Goal: Information Seeking & Learning: Learn about a topic

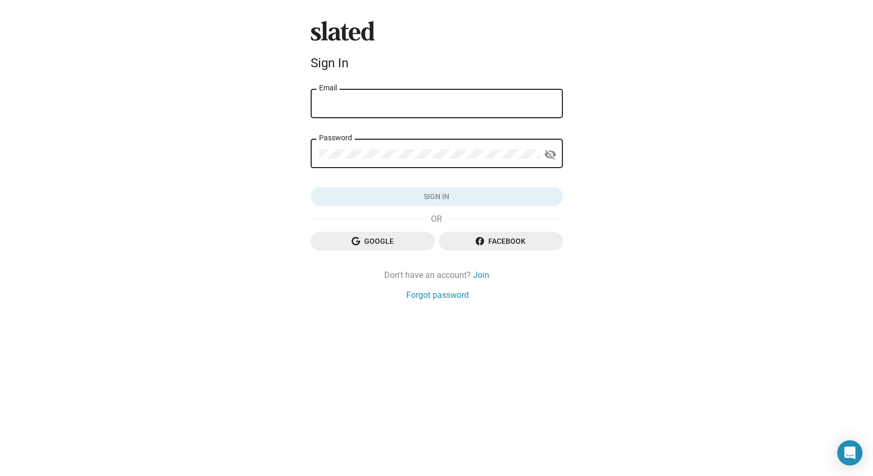
click at [379, 104] on input "Email" at bounding box center [436, 103] width 235 height 9
type input "[PERSON_NAME][EMAIL_ADDRESS][DOMAIN_NAME]"
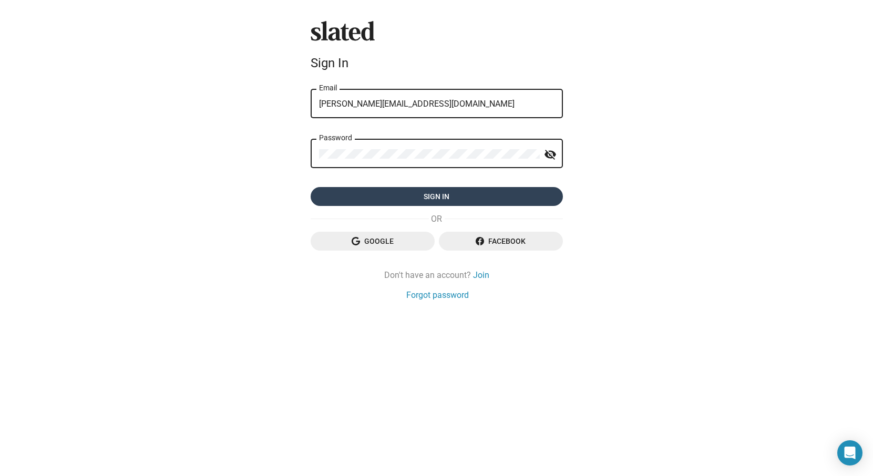
click at [437, 202] on span "Sign in" at bounding box center [436, 196] width 235 height 19
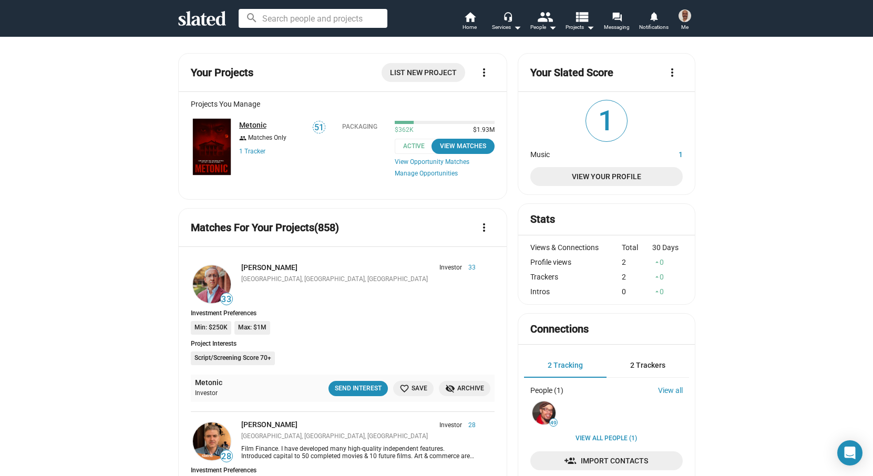
click at [253, 122] on link "Metonic" at bounding box center [252, 125] width 27 height 8
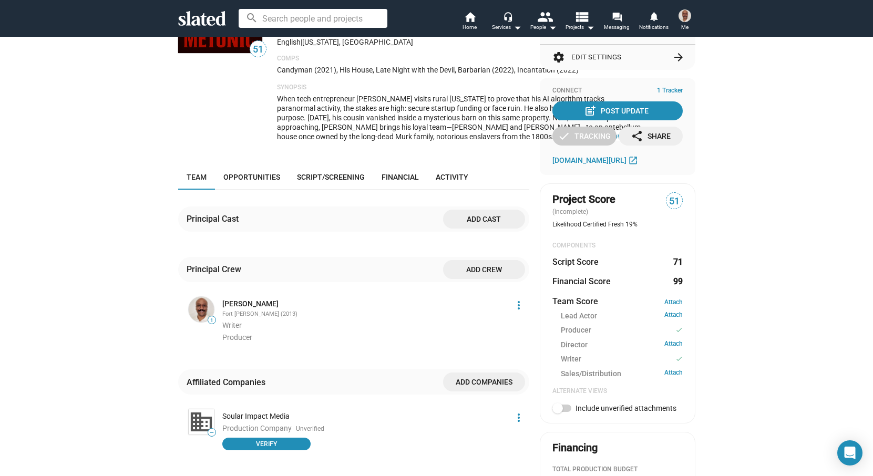
scroll to position [125, 0]
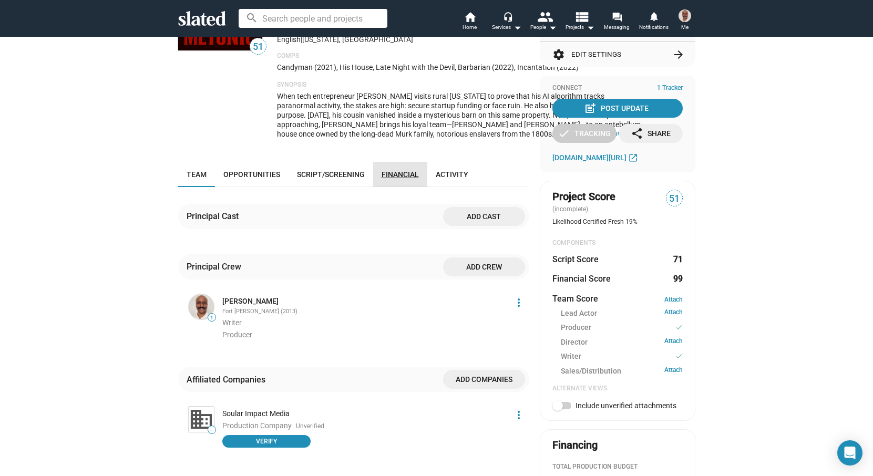
click at [398, 179] on span "Financial" at bounding box center [400, 174] width 37 height 8
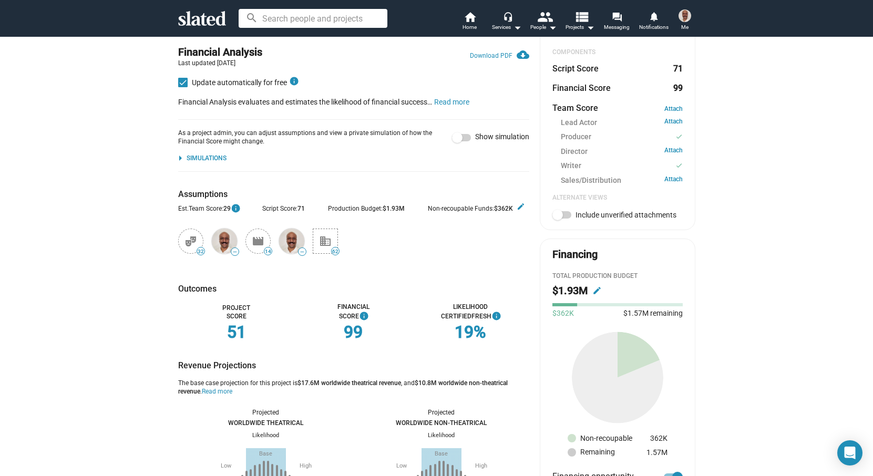
scroll to position [315, 0]
click at [178, 166] on mat-icon "arrow_drop_down" at bounding box center [180, 159] width 13 height 13
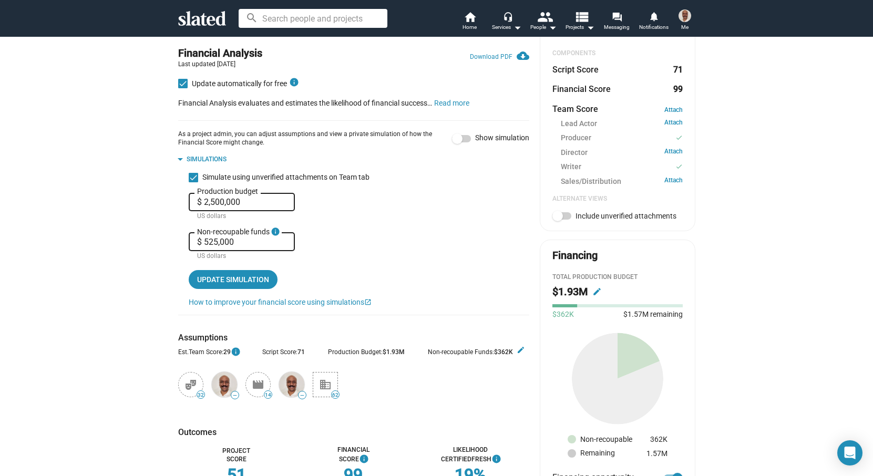
click at [178, 166] on mat-icon "arrow_drop_down" at bounding box center [180, 159] width 13 height 13
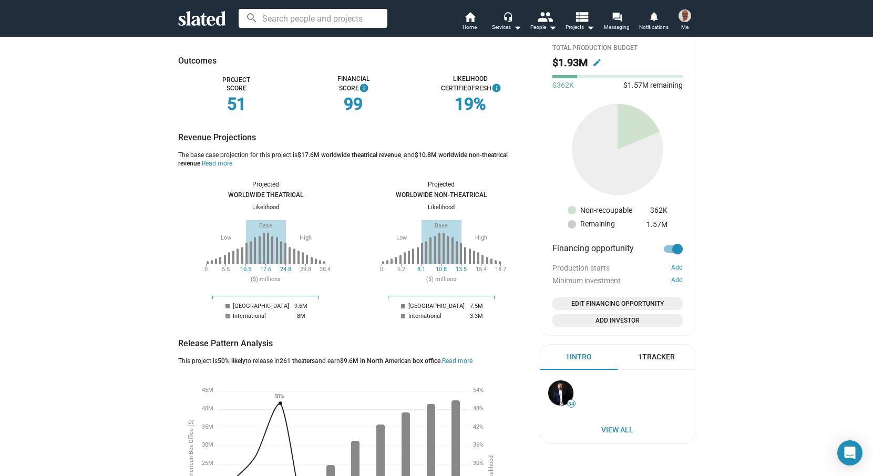
scroll to position [545, 0]
click at [216, 167] on button "Read more" at bounding box center [217, 163] width 30 height 8
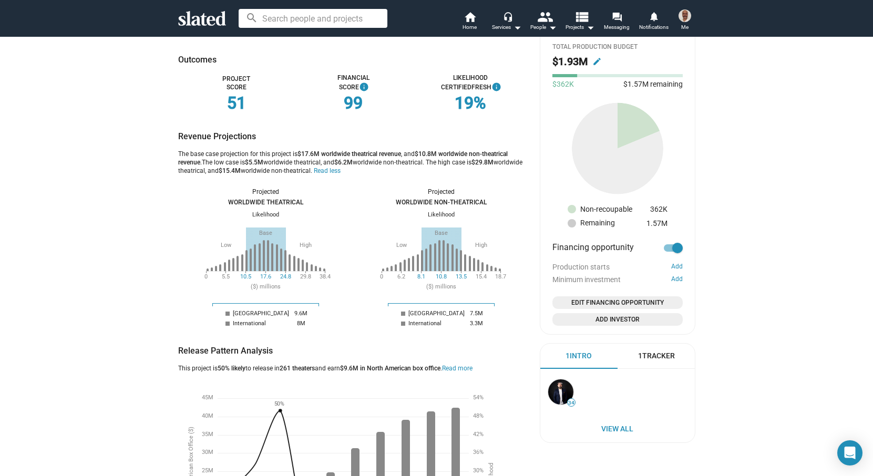
drag, startPoint x: 176, startPoint y: 172, endPoint x: 343, endPoint y: 190, distance: 168.1
copy div "The base case projection for this project is $17.6M worldwide theatrical revenu…"
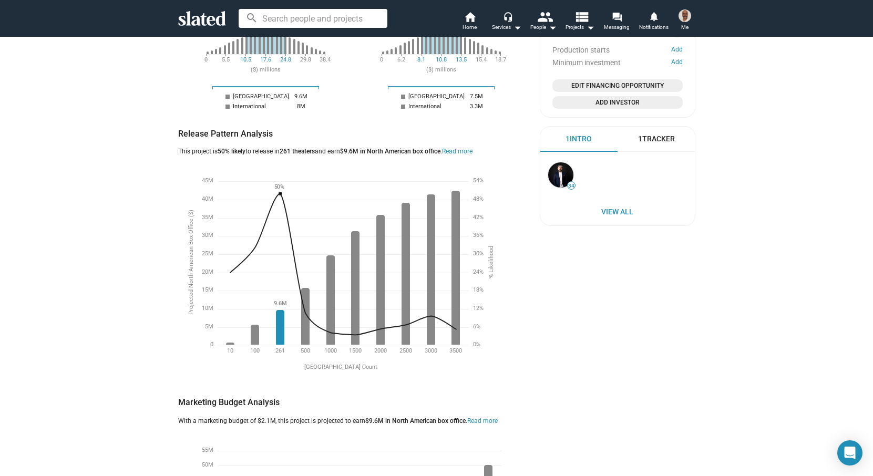
scroll to position [763, 0]
click at [461, 155] on button "Read more" at bounding box center [457, 151] width 30 height 8
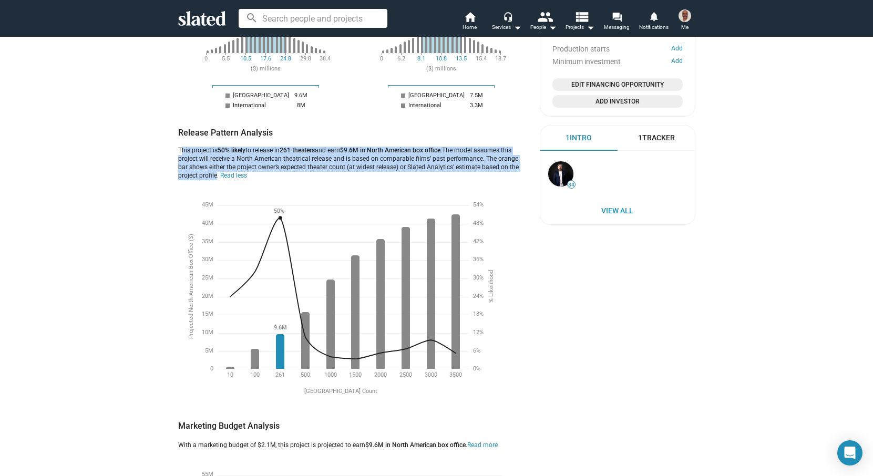
drag, startPoint x: 178, startPoint y: 168, endPoint x: 217, endPoint y: 193, distance: 45.6
click at [217, 180] on div "This project is 50% likely to release in 261 theaters and earn $9.6M in North A…" at bounding box center [349, 164] width 343 height 34
copy div "This project is 50% likely to release in 261 theaters and earn $9.6M in North A…"
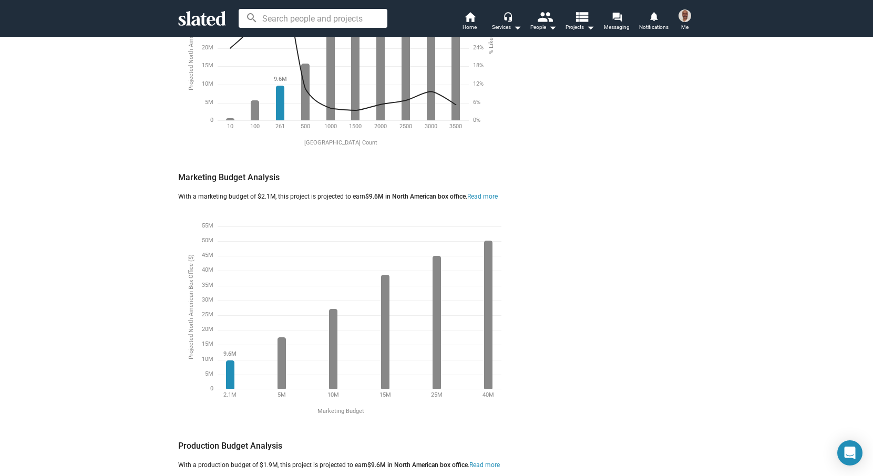
scroll to position [1010, 0]
click at [494, 203] on button "Read more" at bounding box center [482, 199] width 30 height 8
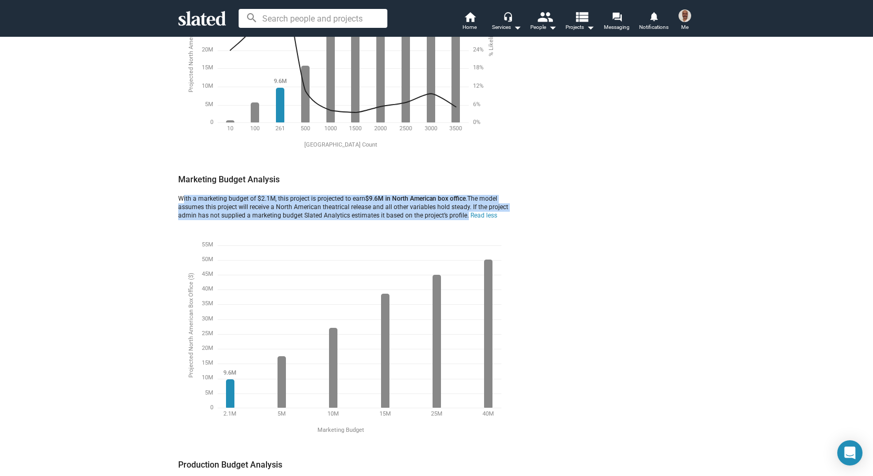
drag, startPoint x: 179, startPoint y: 217, endPoint x: 464, endPoint y: 234, distance: 284.8
click at [464, 220] on div "With a marketing budget of $2.1M, this project is projected to earn $9.6M in No…" at bounding box center [349, 207] width 343 height 25
copy div "With a marketing budget of $2.1M, this project is projected to earn $9.6M in No…"
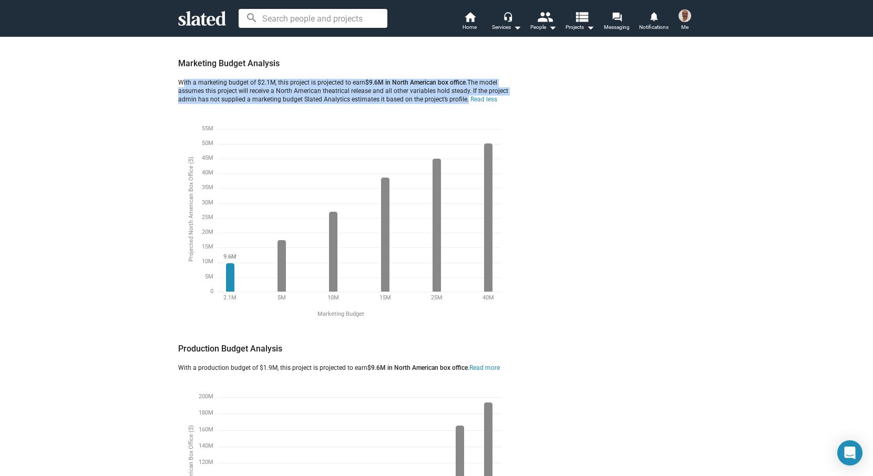
scroll to position [1212, 0]
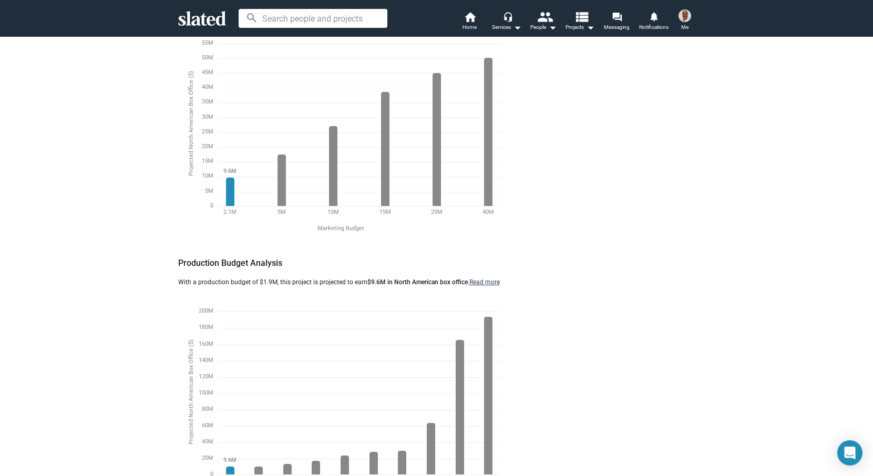
click at [491, 287] on button "Read more" at bounding box center [484, 283] width 30 height 8
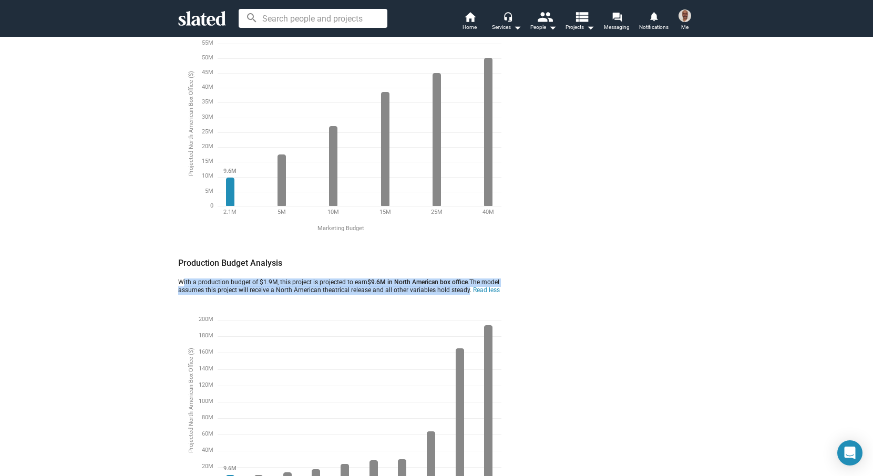
drag, startPoint x: 177, startPoint y: 300, endPoint x: 467, endPoint y: 310, distance: 290.3
click at [467, 310] on div "51 Metonic Packaging A troubled Black tech founder tests his paranormal AI at a…" at bounding box center [437, 84] width 538 height 2518
copy div "With a production budget of $1.9M, this project is projected to earn $9.6M in N…"
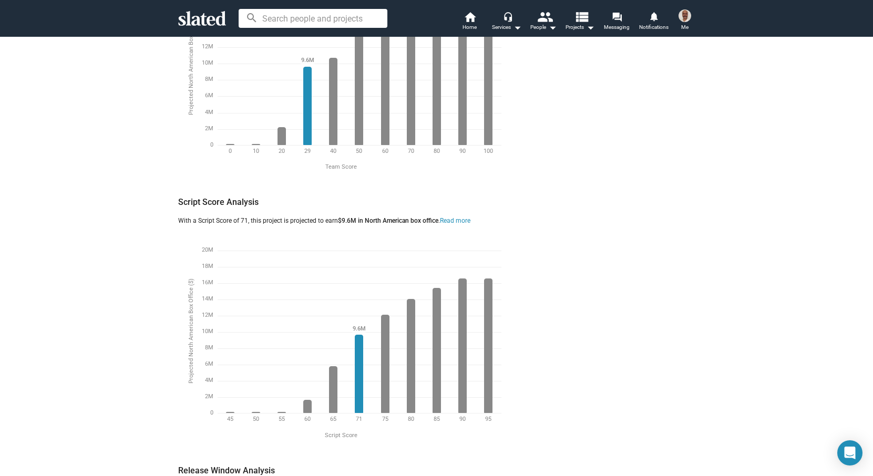
scroll to position [1821, 0]
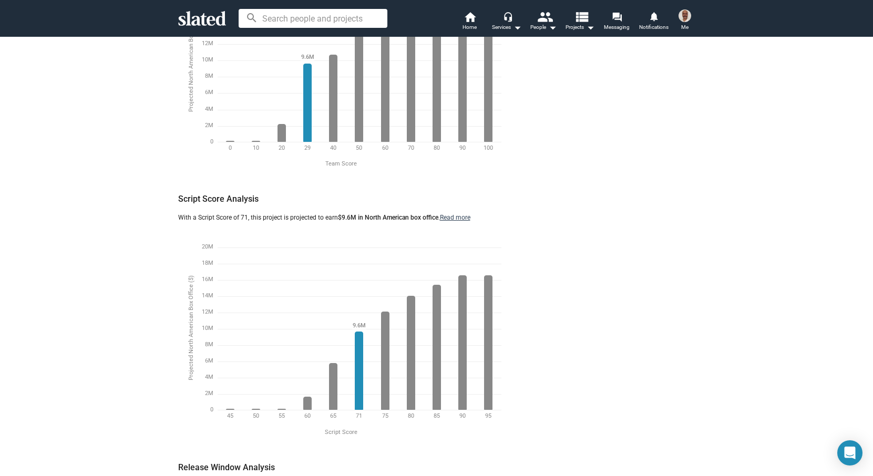
click at [450, 222] on button "Read more" at bounding box center [455, 218] width 30 height 8
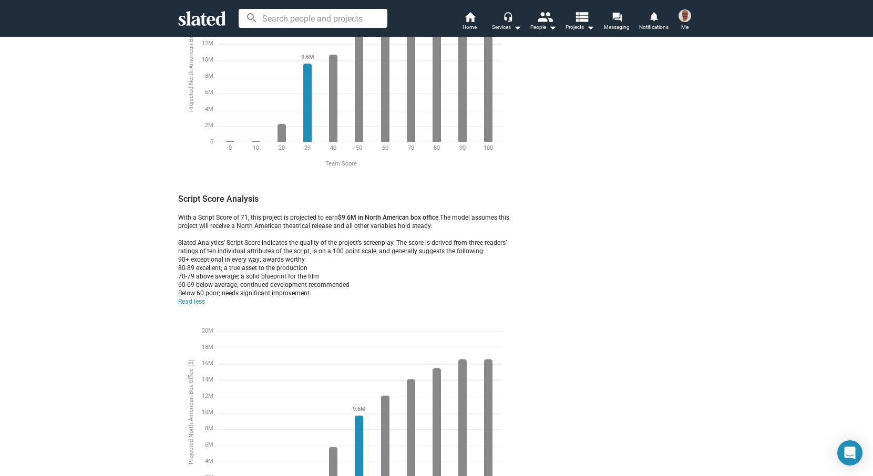
drag, startPoint x: 178, startPoint y: 238, endPoint x: 334, endPoint y: 312, distance: 172.8
click at [334, 306] on div "With a Script Score of 71, this project is projected to earn $9.6M in North Ame…" at bounding box center [349, 260] width 343 height 92
copy div "With a Script Score of 71, this project is projected to earn $9.6M in North Ame…"
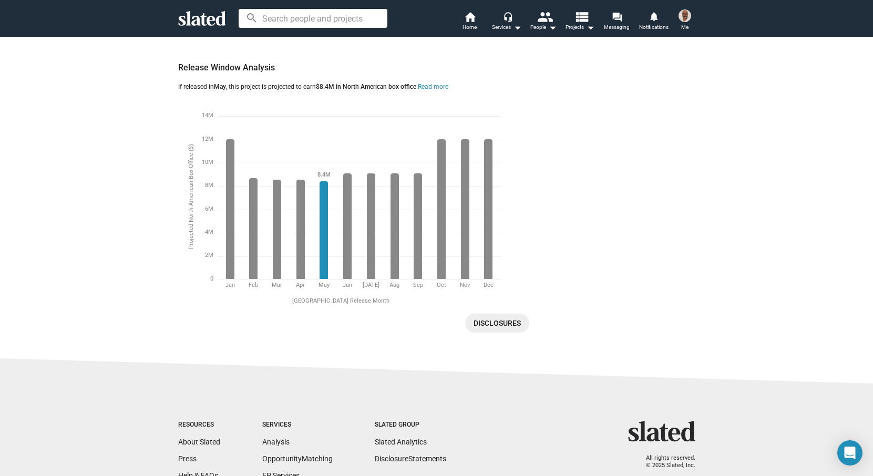
scroll to position [2306, 0]
